Goal: Task Accomplishment & Management: Manage account settings

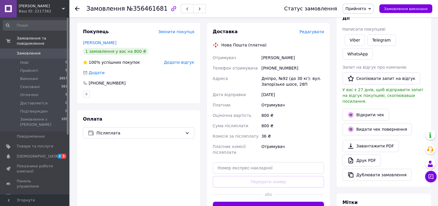
scroll to position [115, 0]
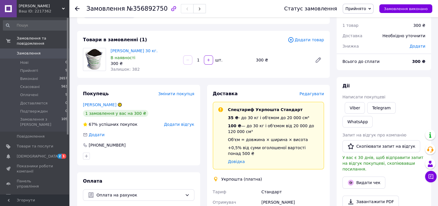
scroll to position [29, 0]
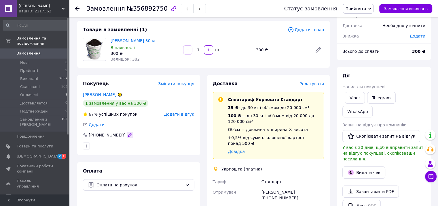
click at [128, 134] on icon "button" at bounding box center [130, 134] width 5 height 5
type input "+380967626222"
click at [88, 145] on icon "button" at bounding box center [86, 145] width 5 height 5
click at [138, 142] on div "Створено з чату Создан из чата Фейковый закакз Створити мітку Додати мітку" at bounding box center [139, 145] width 114 height 9
